Goal: Find specific fact: Find contact information

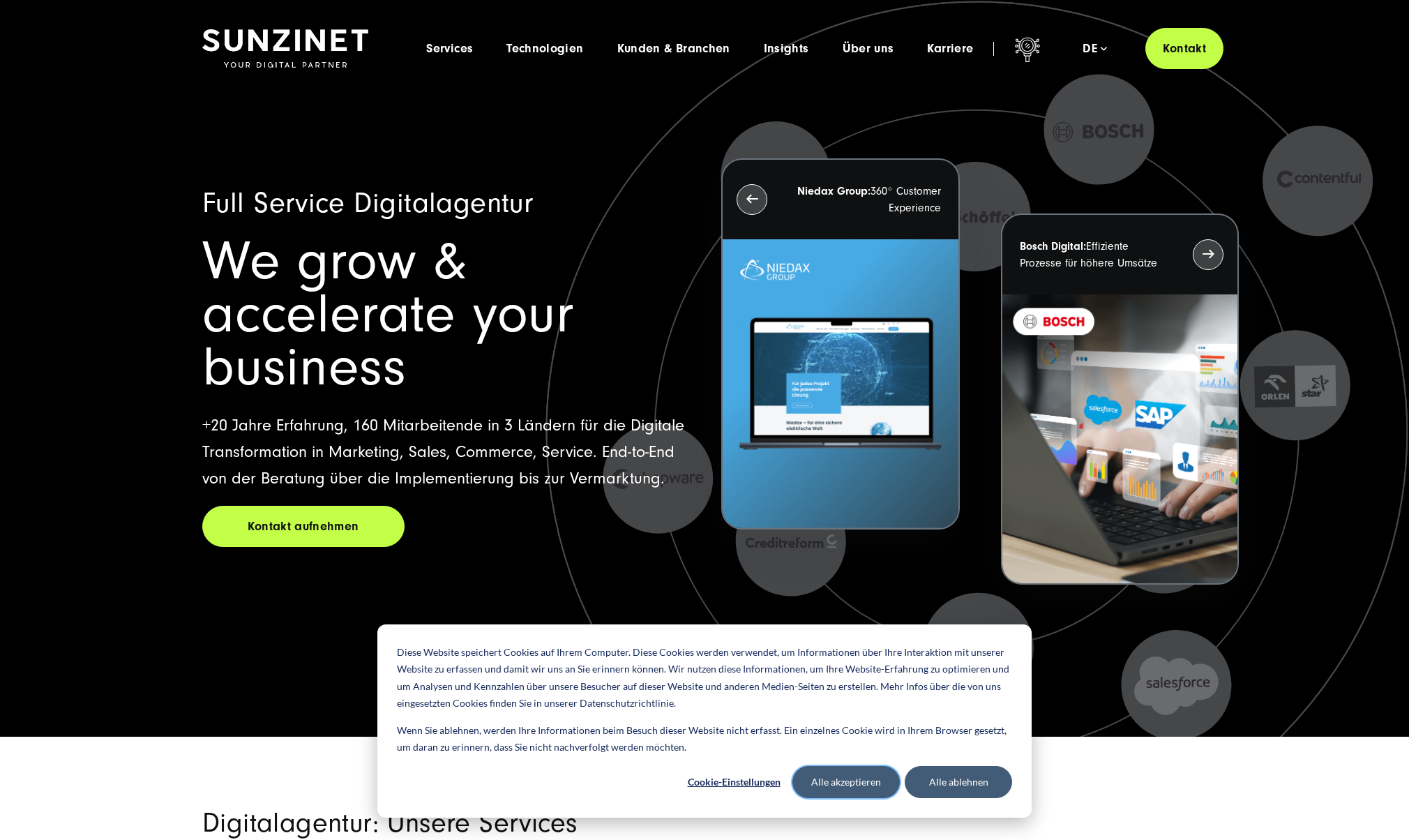
click at [845, 780] on button "Alle akzeptieren" at bounding box center [846, 781] width 108 height 32
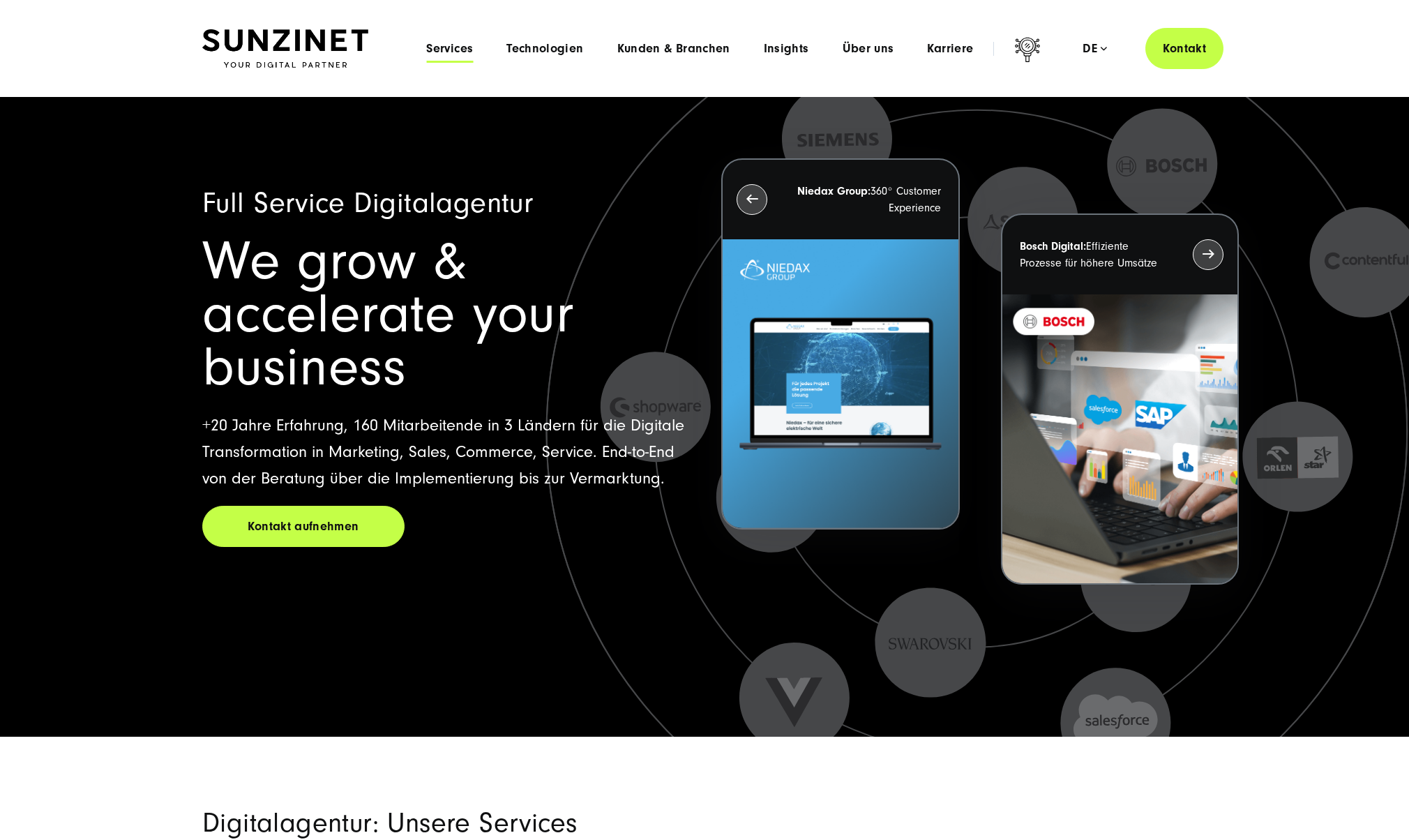
click at [457, 50] on span "Services" at bounding box center [450, 49] width 47 height 14
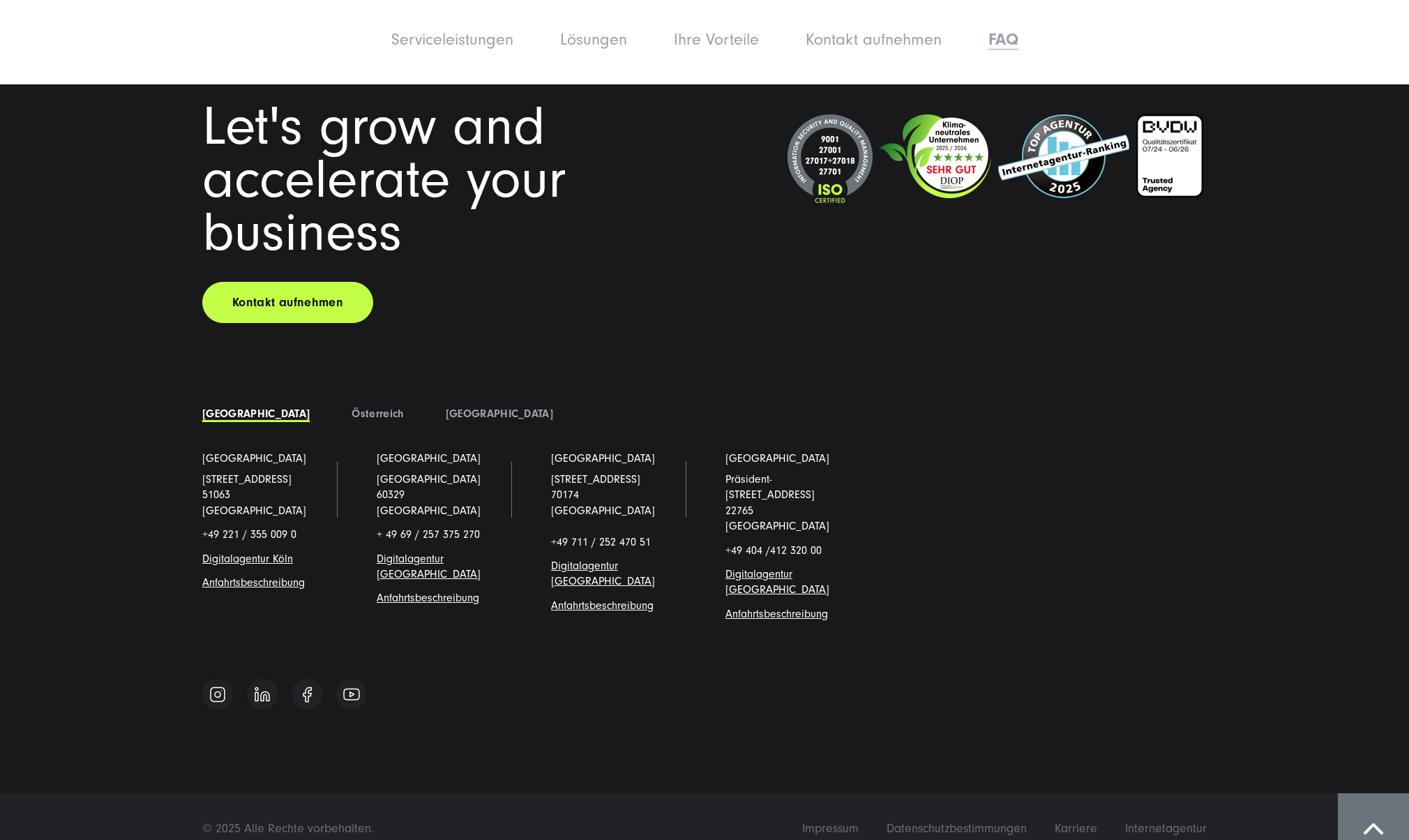
scroll to position [9159, 0]
click at [794, 567] on span "Digitalagentur [GEOGRAPHIC_DATA]" at bounding box center [777, 581] width 104 height 28
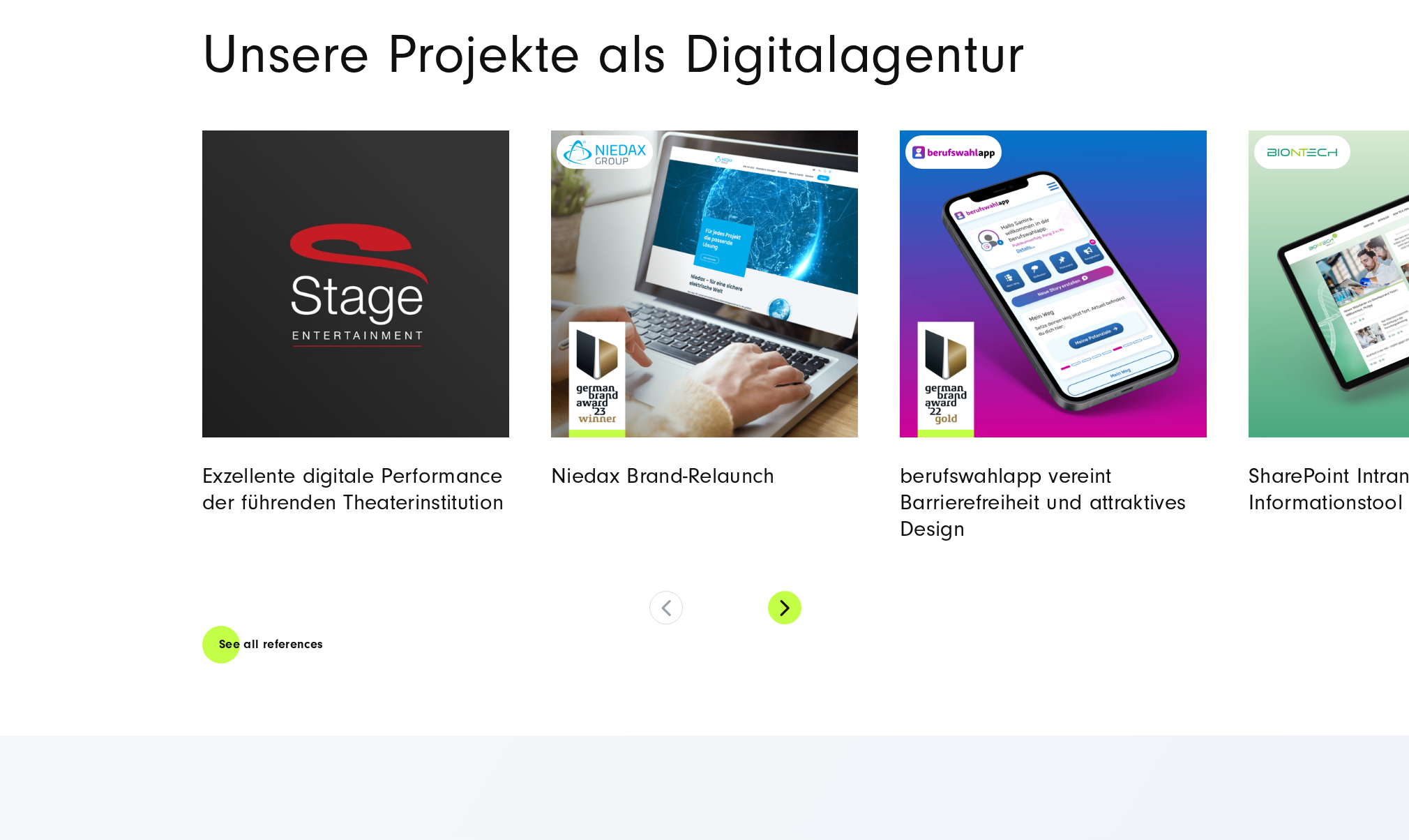
scroll to position [5850, 0]
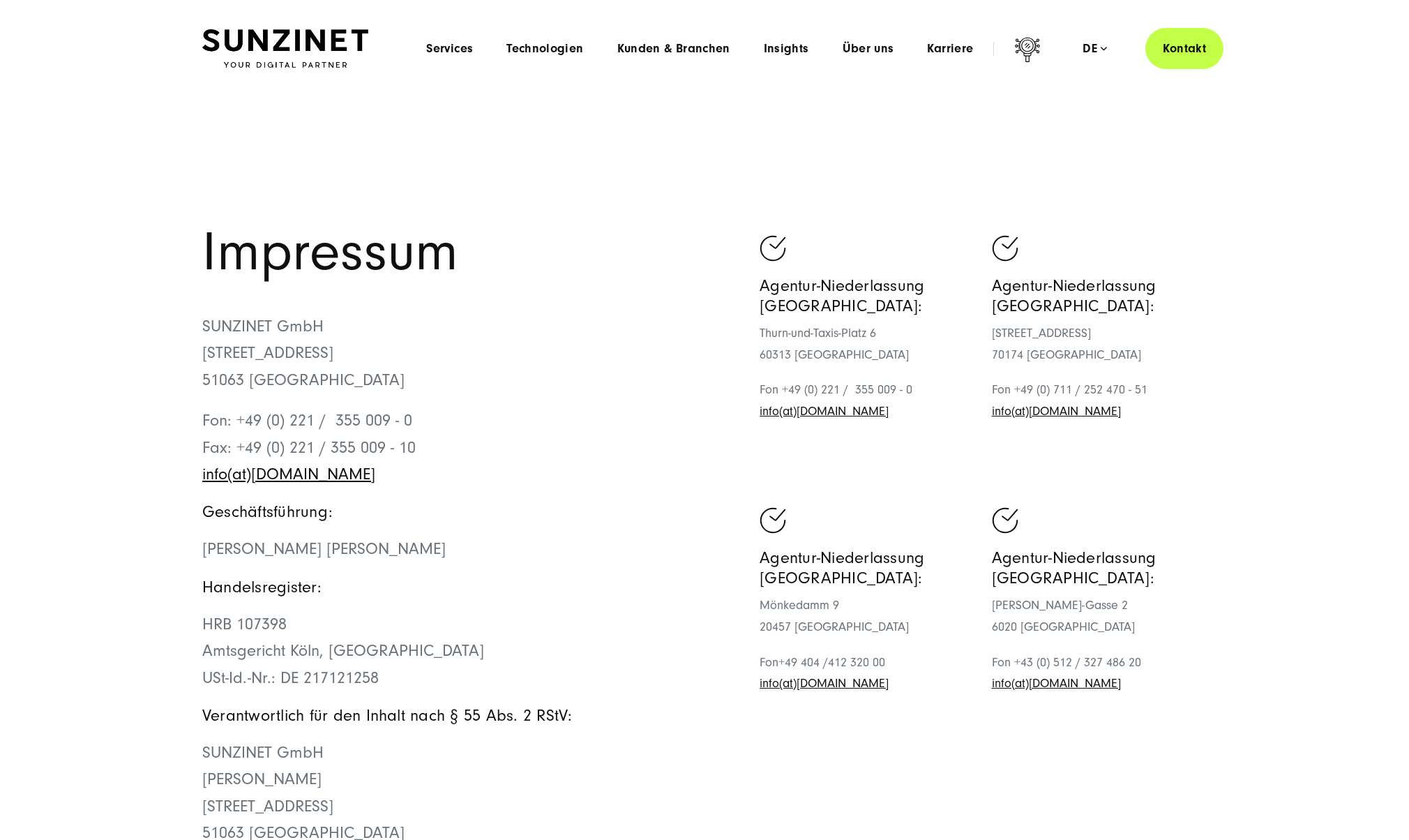
click at [95, 446] on section "Impressum SUNZINET GmbH Schanzenstraße 23 51063 Köln Fon: +49 (0) 221 / 355 009…" at bounding box center [704, 561] width 1409 height 930
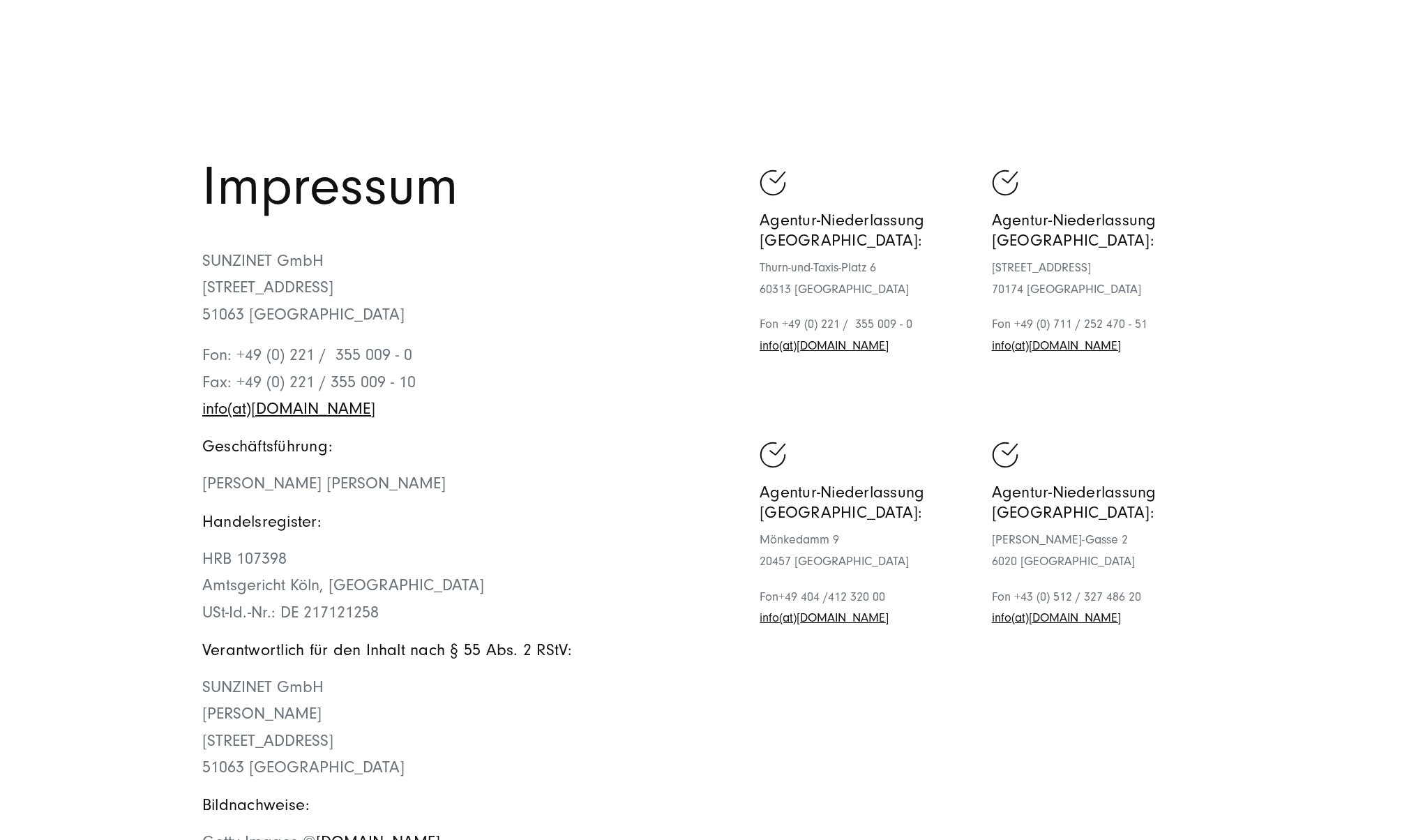
scroll to position [68, 0]
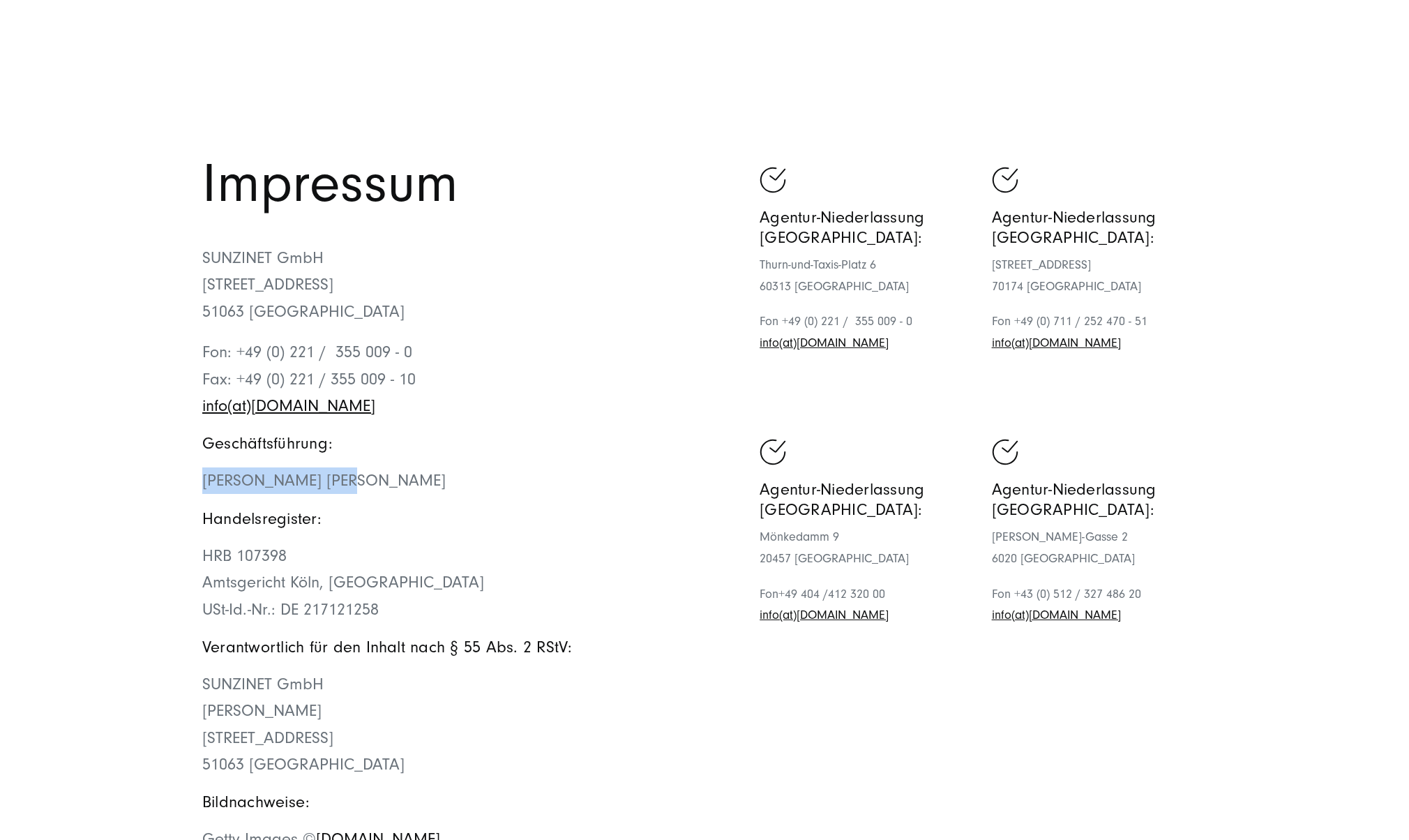
drag, startPoint x: 203, startPoint y: 480, endPoint x: 340, endPoint y: 487, distance: 137.2
click at [340, 487] on span "Georges D.M. Wolff, Theresa Gruhler" at bounding box center [324, 480] width 243 height 19
copy span "Georges D.M. Wolff"
